Goal: Task Accomplishment & Management: Manage account settings

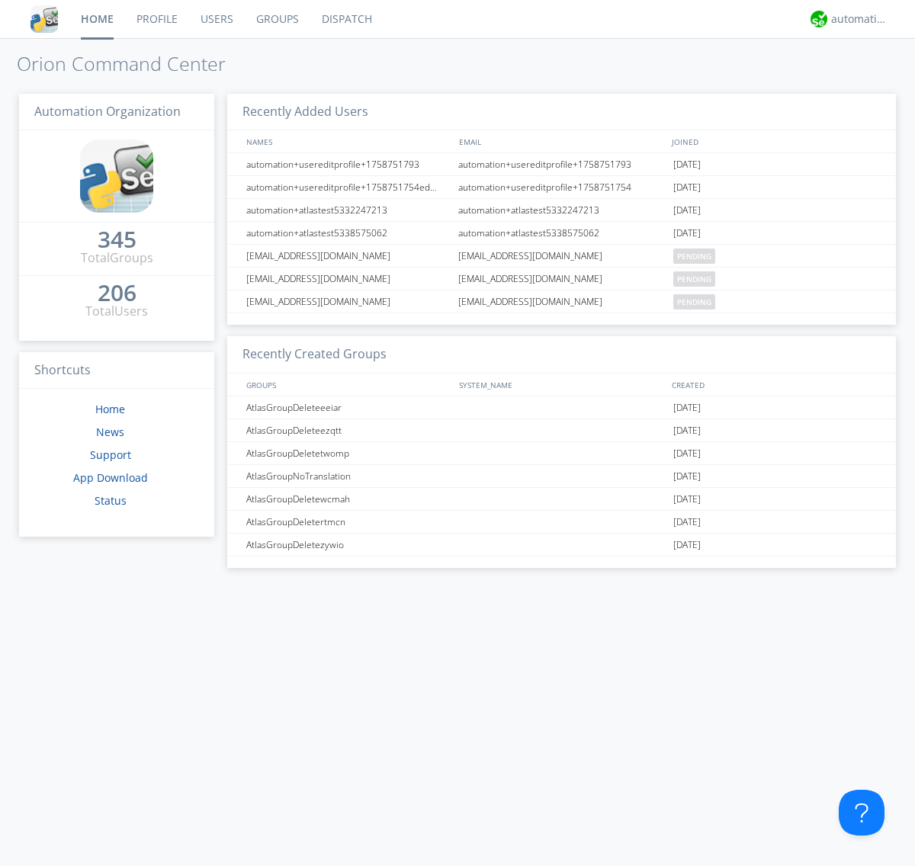
click at [216, 19] on link "Users" at bounding box center [217, 19] width 56 height 38
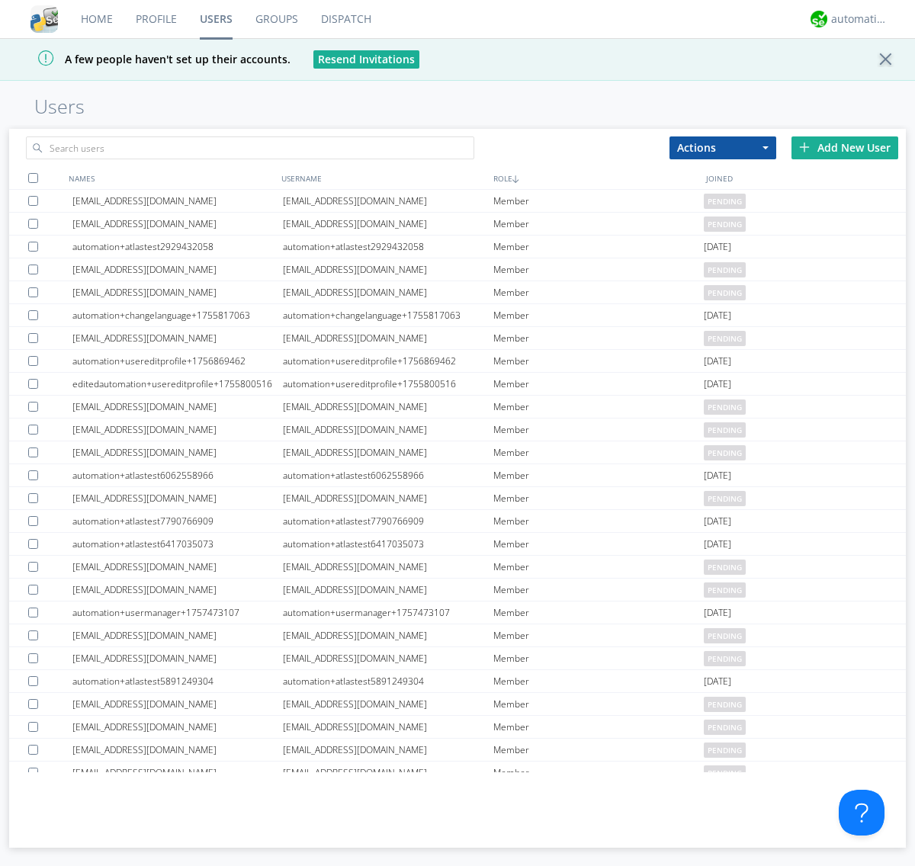
click at [844, 147] on div "Add New User" at bounding box center [844, 147] width 107 height 23
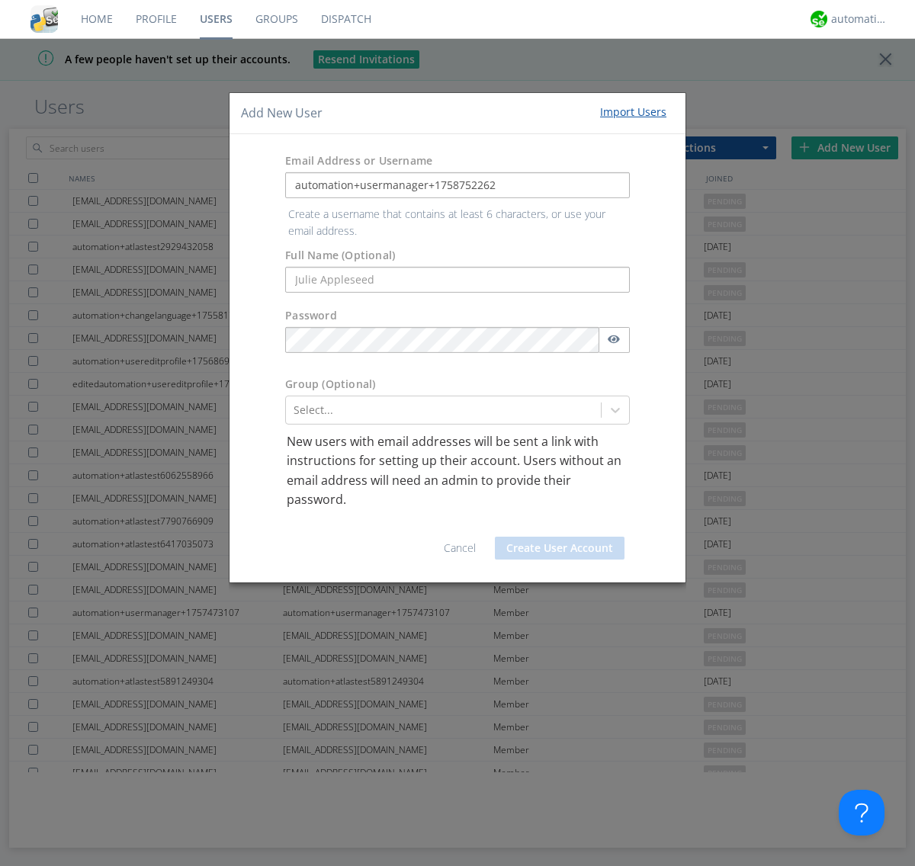
type input "automation+usermanager+1758752262"
click at [559, 537] on button "Create User Account" at bounding box center [560, 548] width 130 height 23
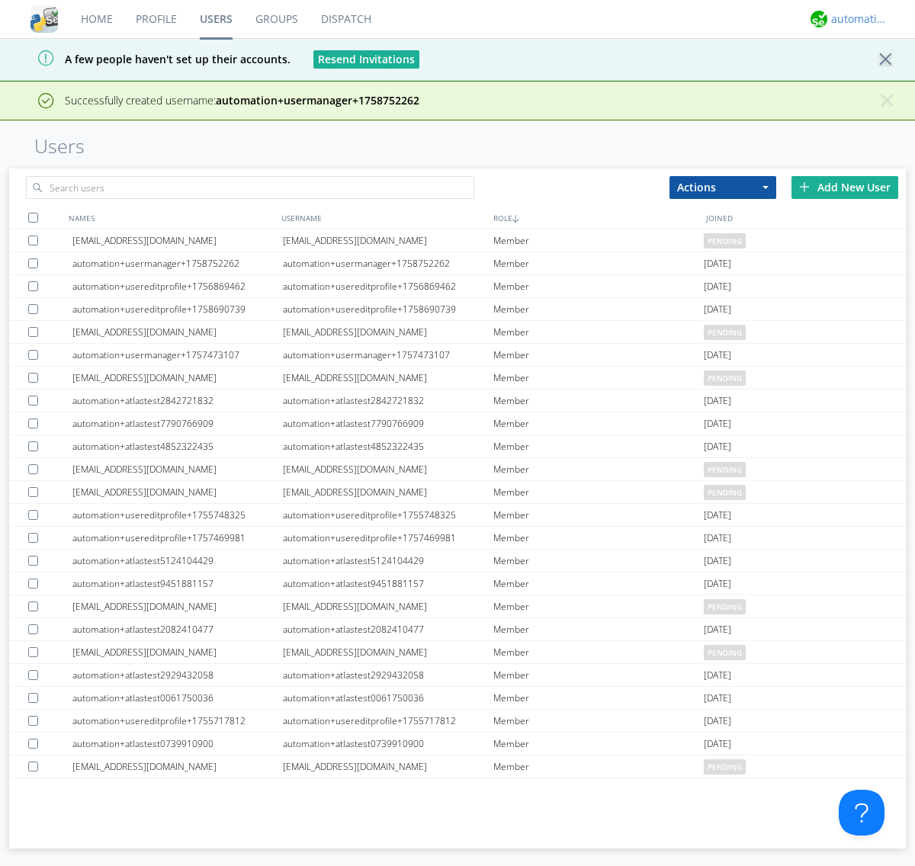
click at [855, 19] on div "automation+atlas" at bounding box center [859, 18] width 57 height 15
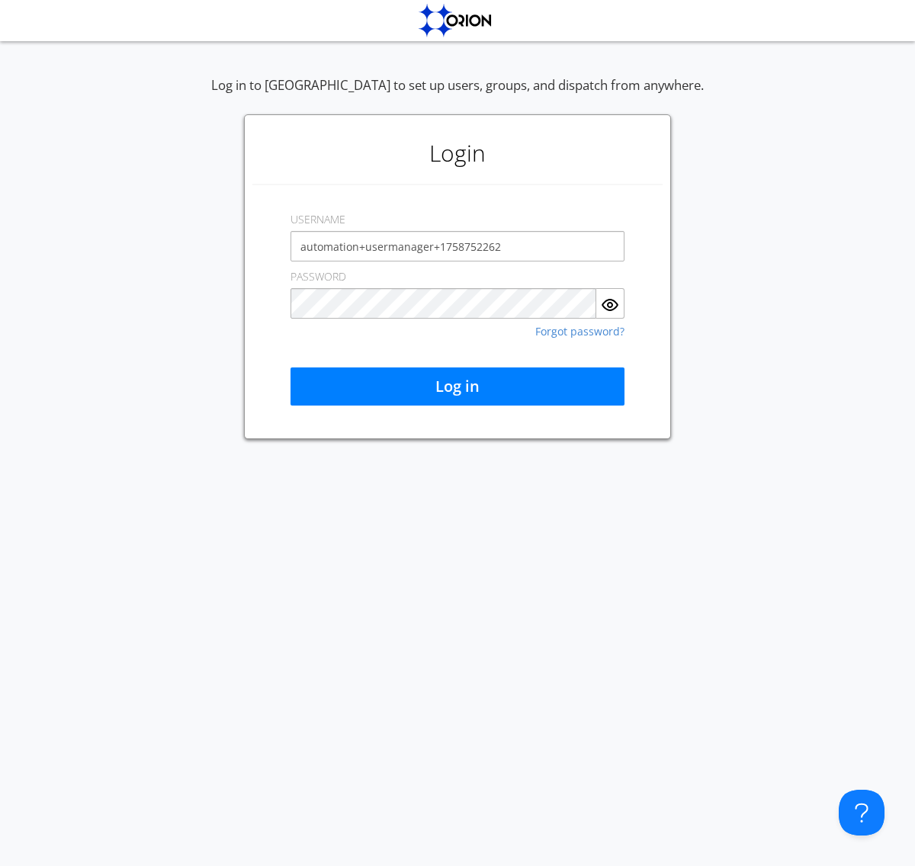
type input "automation+usermanager+1758752262"
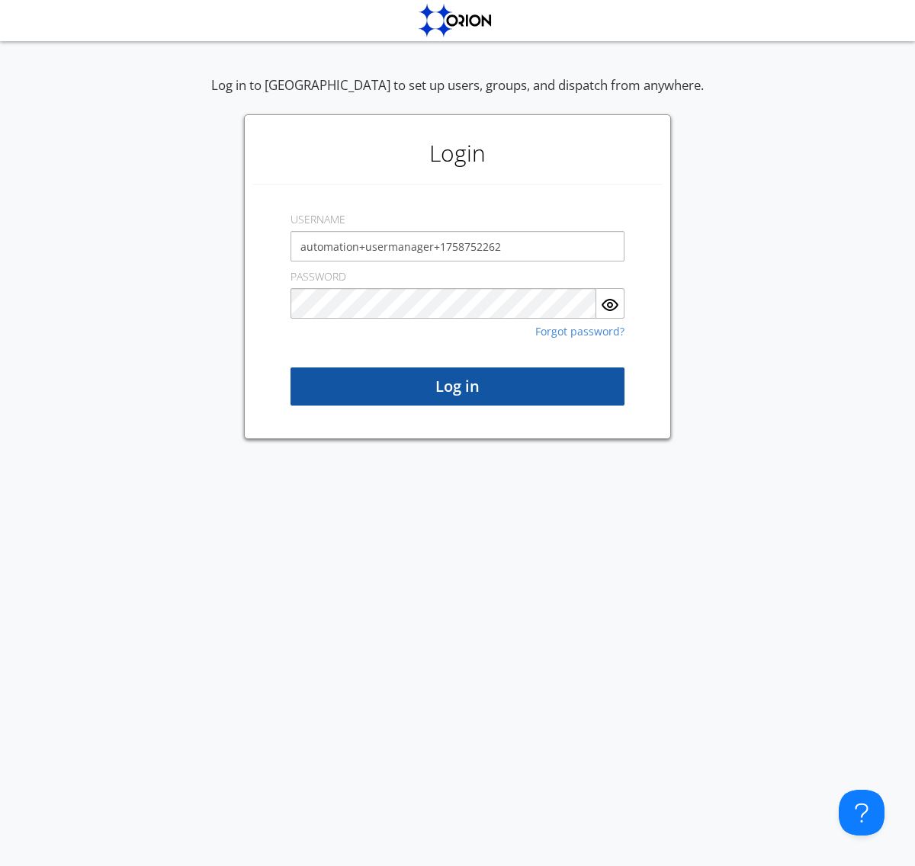
click at [457, 386] on button "Log in" at bounding box center [457, 386] width 334 height 38
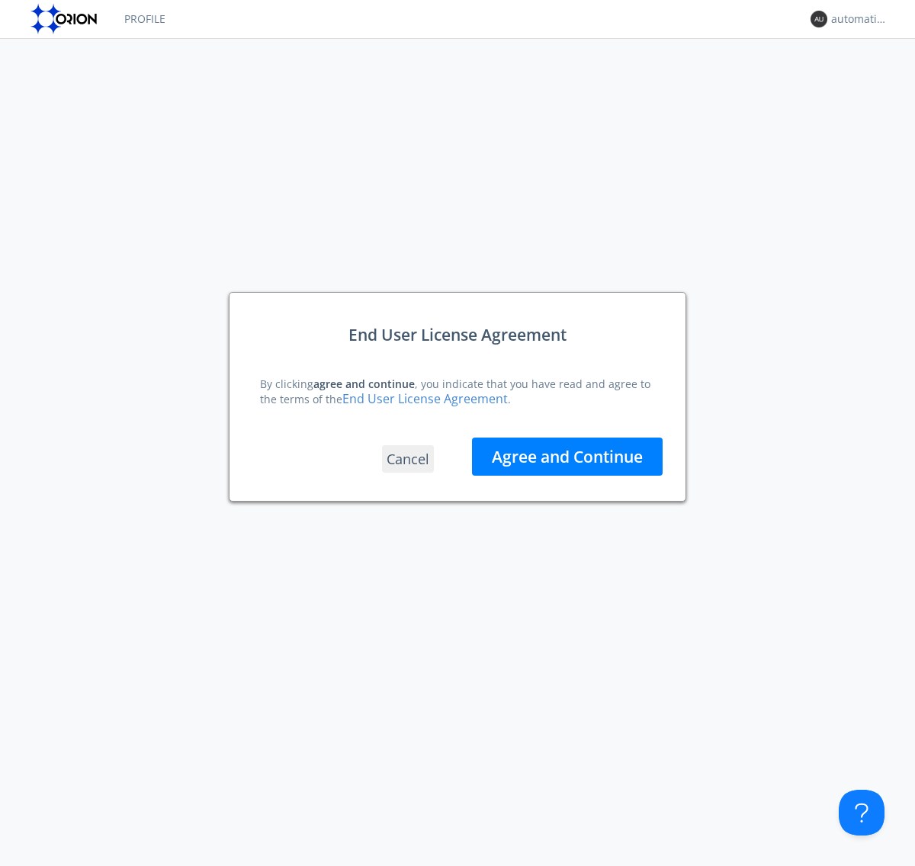
click at [567, 457] on button "Agree and Continue" at bounding box center [567, 456] width 191 height 38
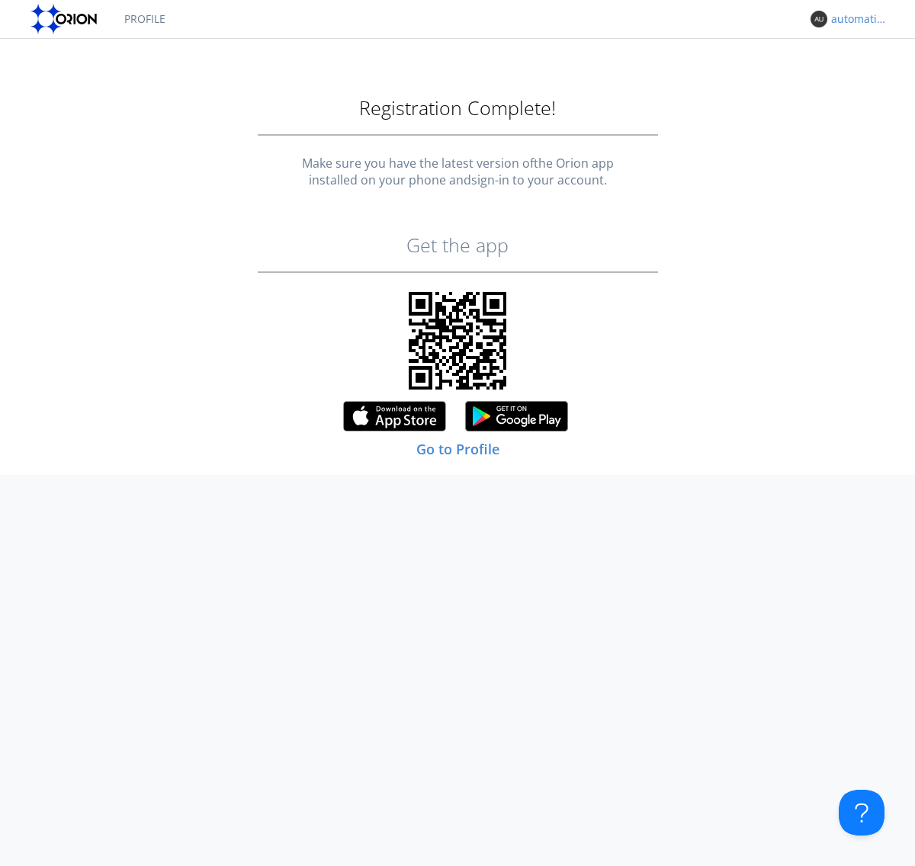
click at [855, 19] on div "automation+usermanager+1758752262" at bounding box center [859, 18] width 57 height 15
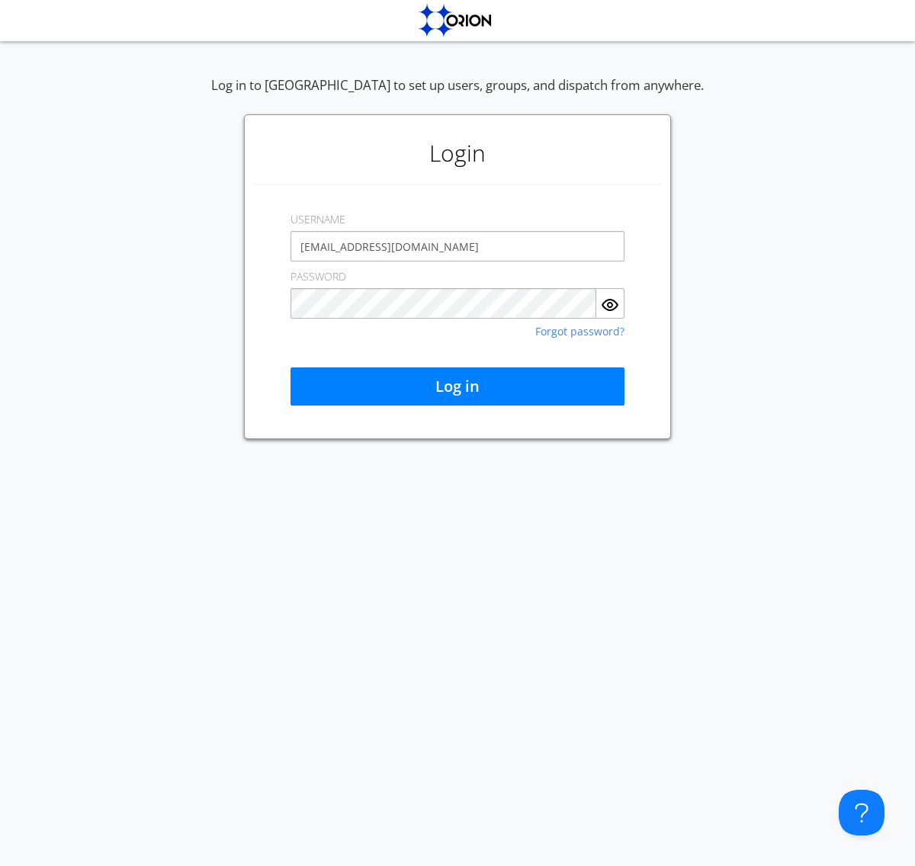
type input "[EMAIL_ADDRESS][DOMAIN_NAME]"
click at [457, 386] on button "Log in" at bounding box center [457, 386] width 334 height 38
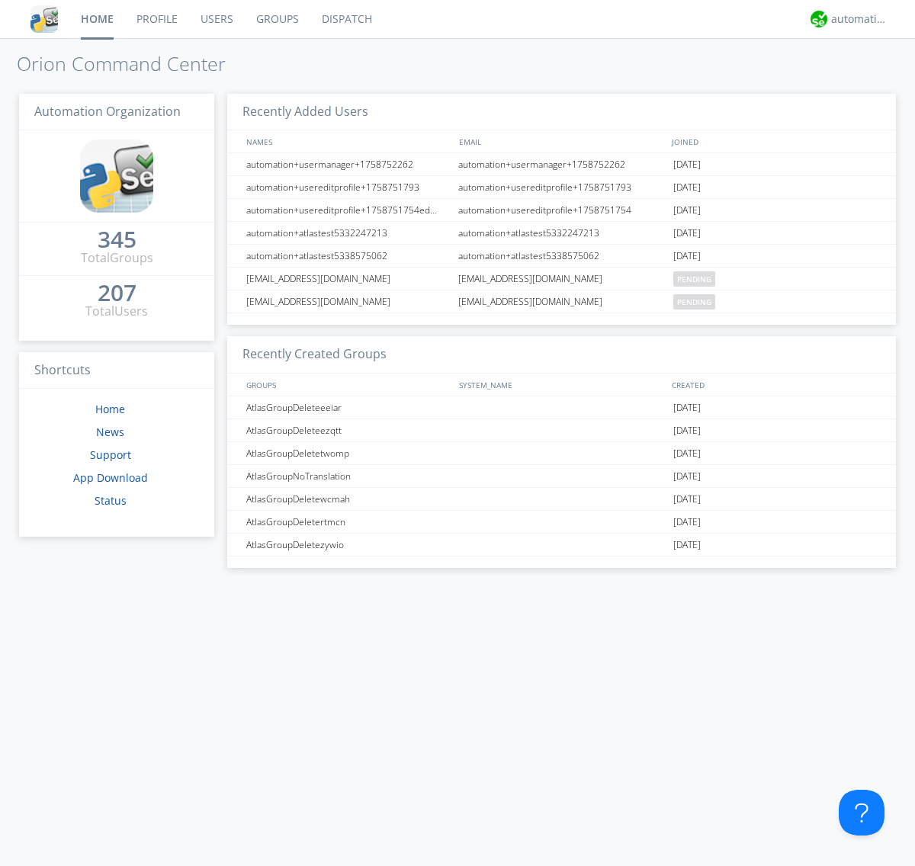
click at [216, 19] on link "Users" at bounding box center [217, 19] width 56 height 38
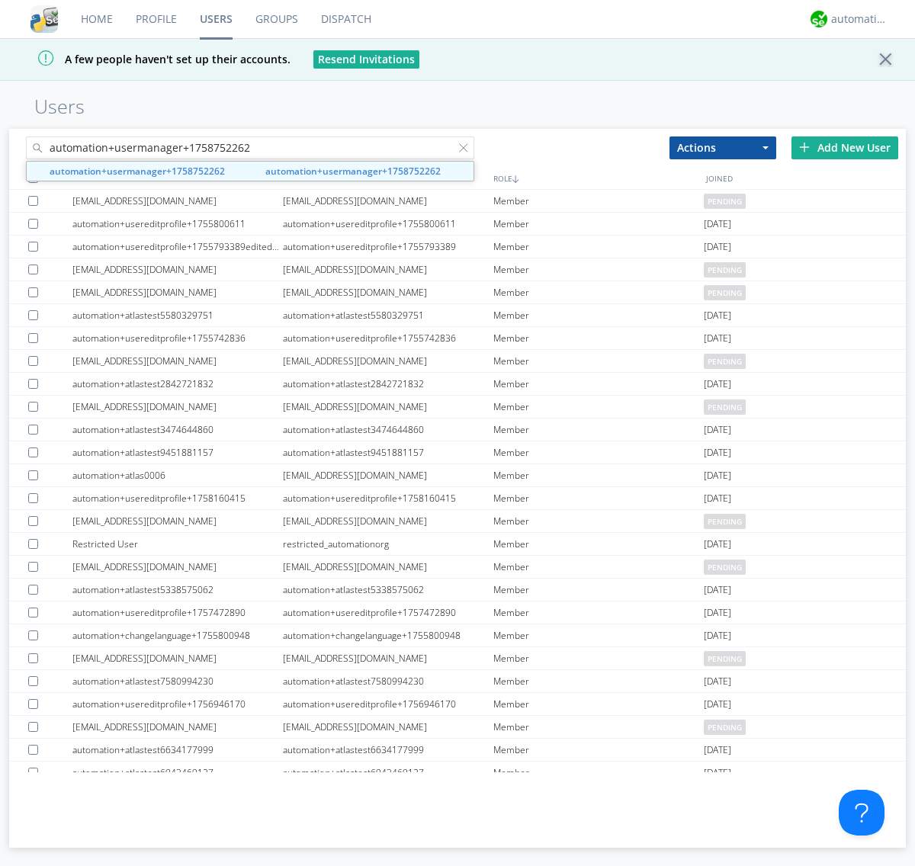
type input "automation+usermanager+1758752262"
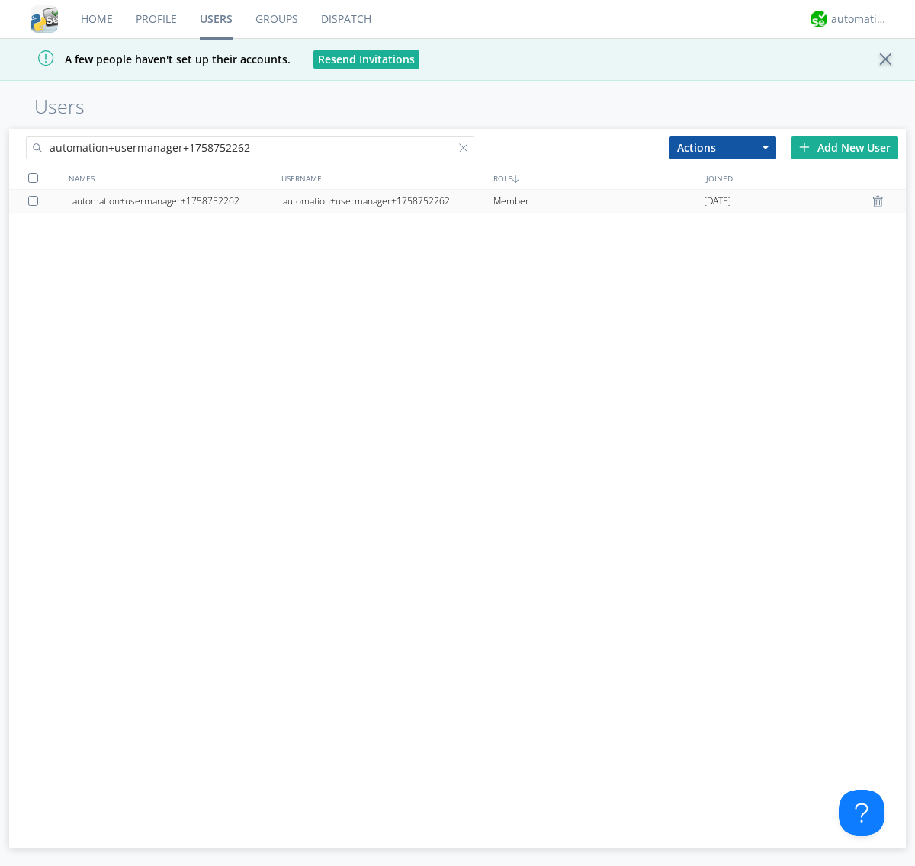
click at [387, 200] on div "automation+usermanager+1758752262" at bounding box center [388, 201] width 210 height 23
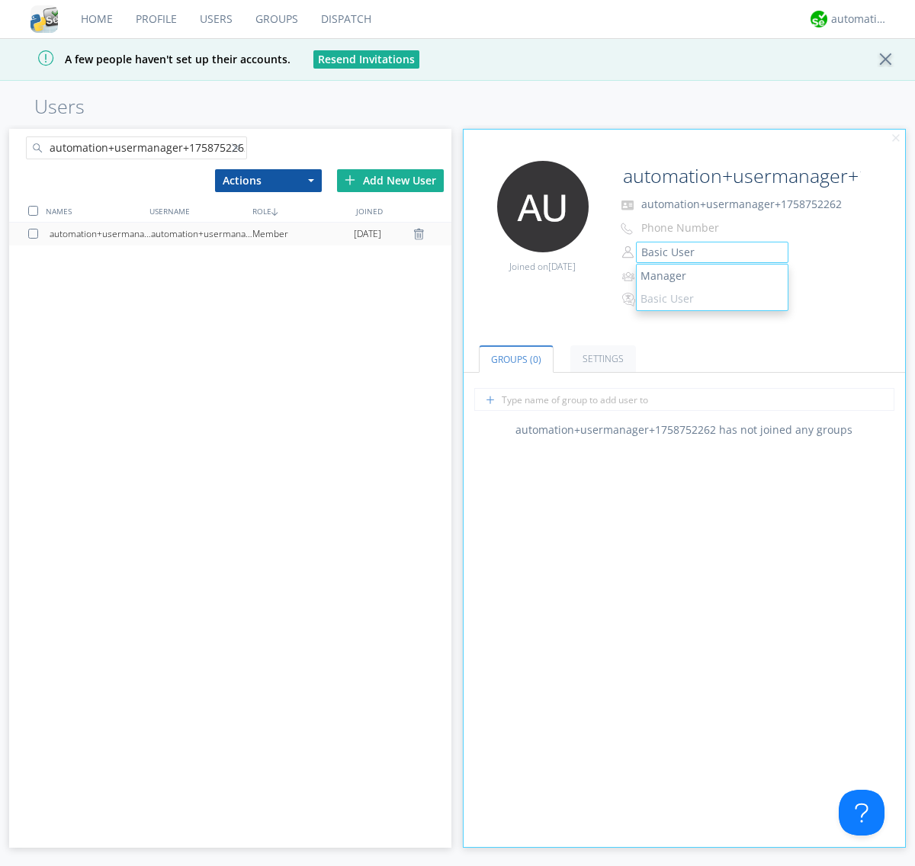
click at [711, 276] on link "Manager" at bounding box center [711, 275] width 151 height 23
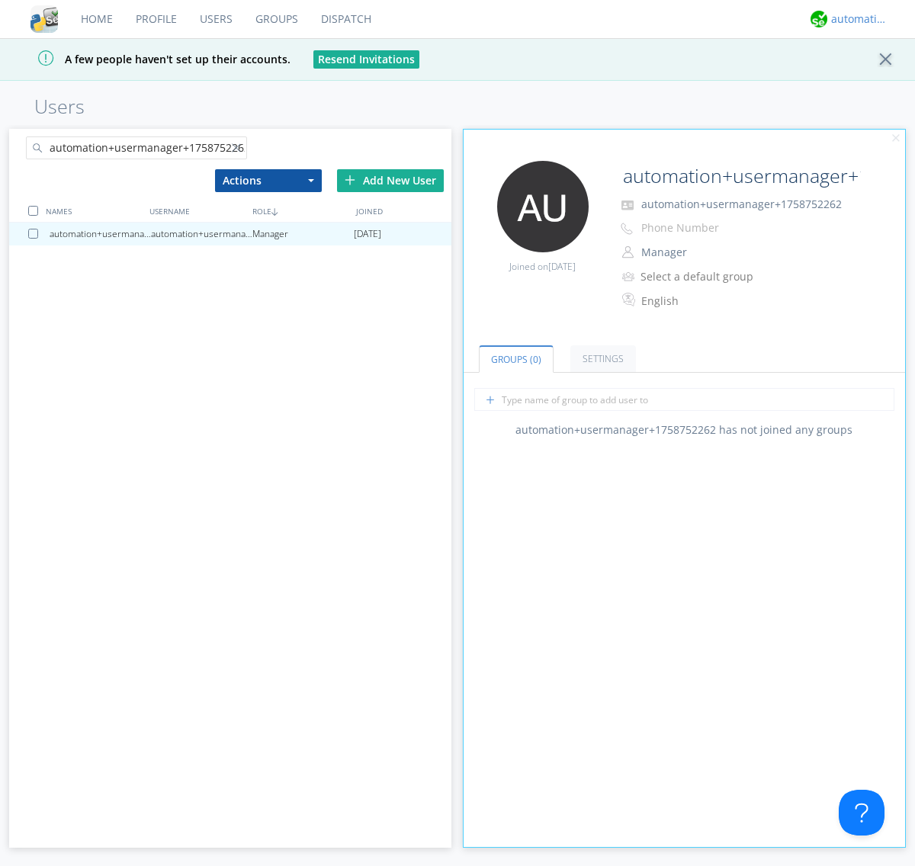
click at [855, 19] on div "automation+atlas" at bounding box center [859, 18] width 57 height 15
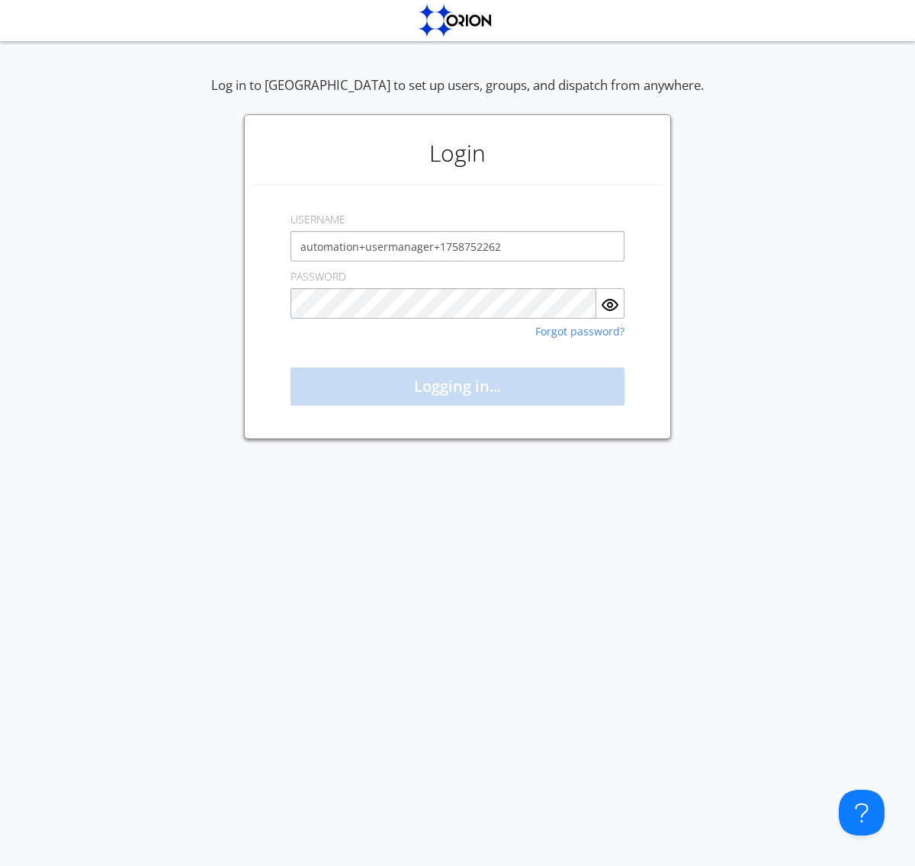
type input "automation+usermanager+1758752262"
